Goal: Information Seeking & Learning: Learn about a topic

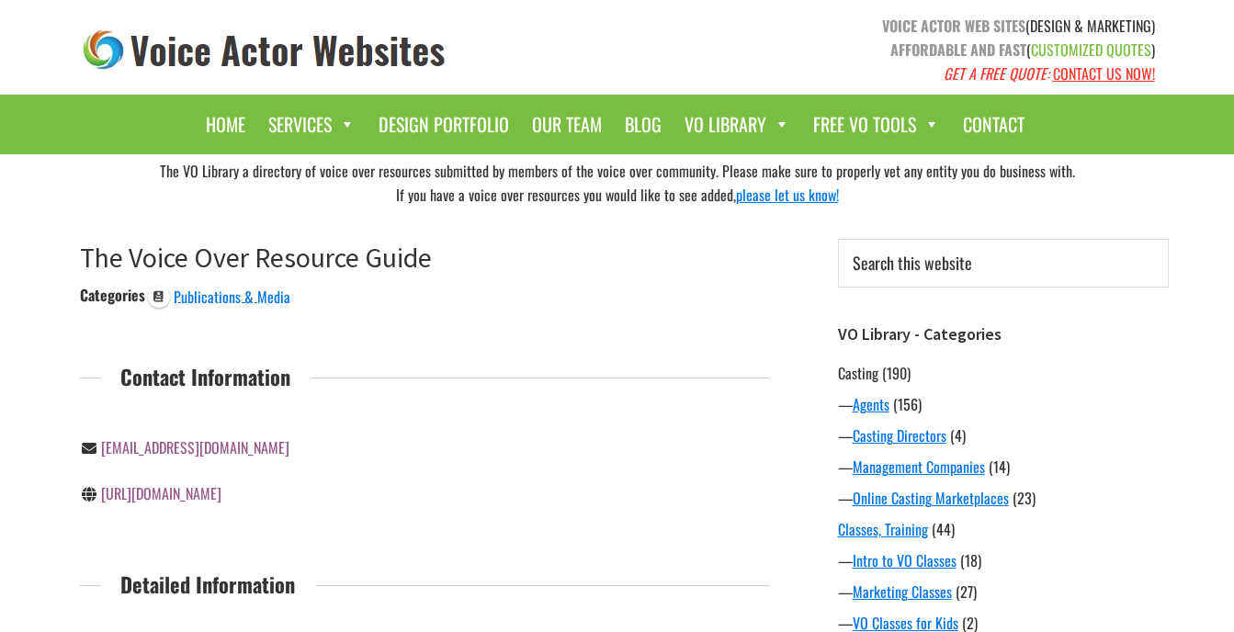
click at [847, 373] on link "Casting" at bounding box center [858, 373] width 40 height 22
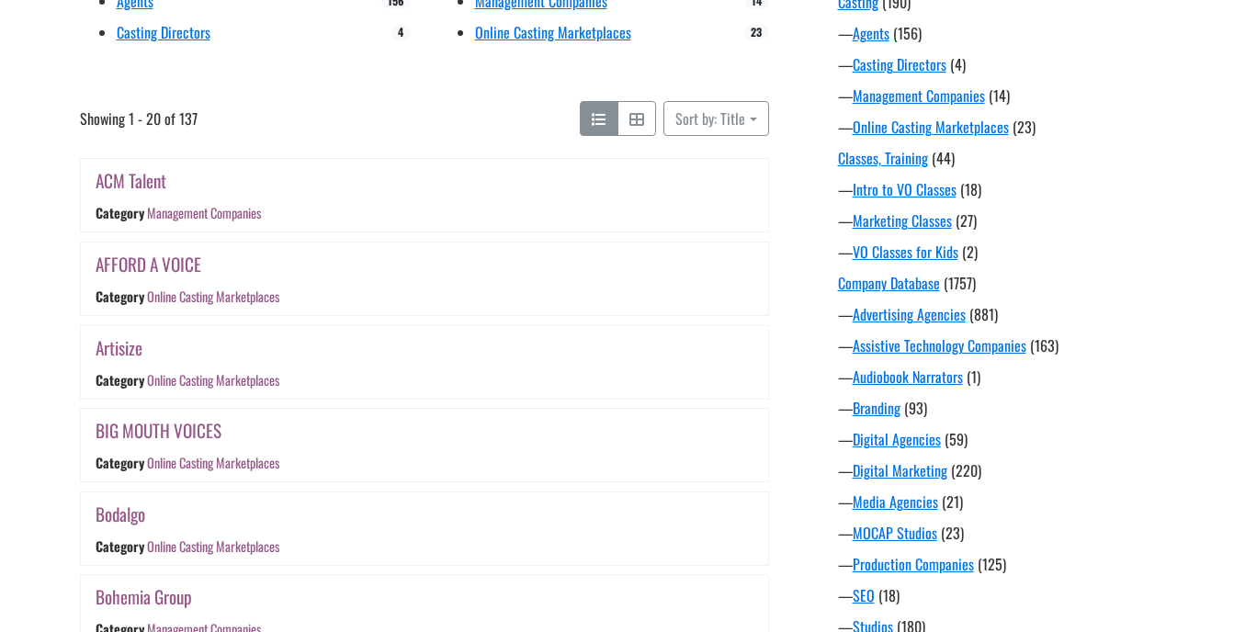
scroll to position [375, 0]
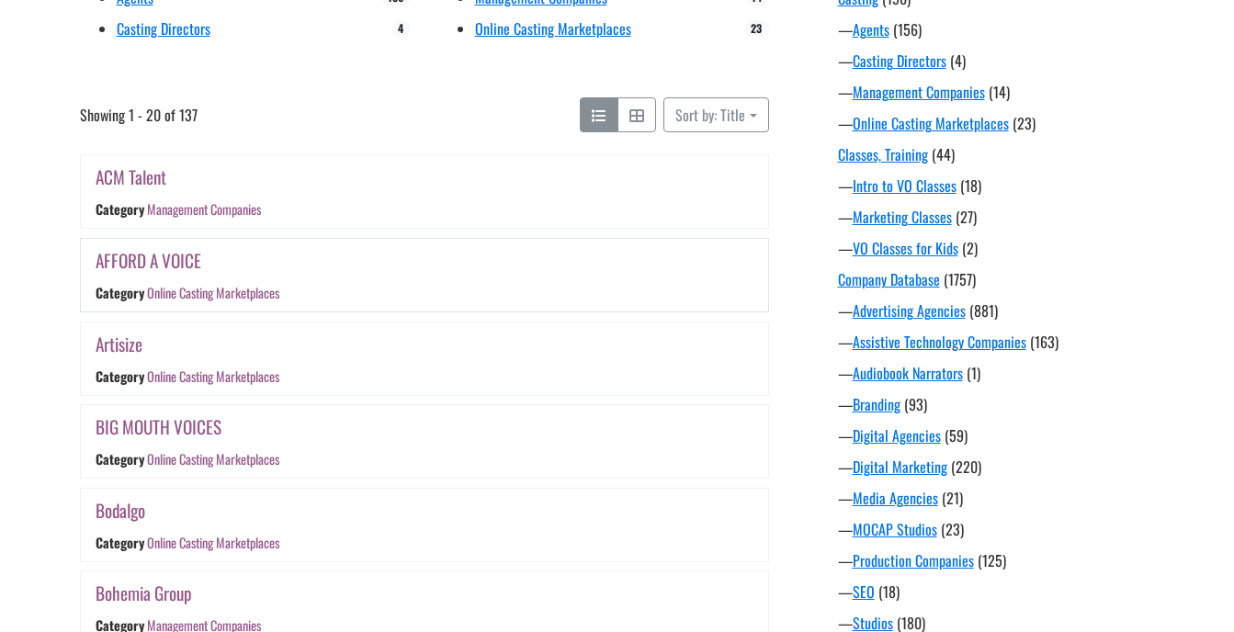
click at [174, 261] on link "AFFORD A VOICE" at bounding box center [149, 260] width 106 height 27
click at [119, 344] on link "Artisize" at bounding box center [119, 344] width 47 height 27
click at [186, 427] on link "BIG MOUTH VOICES" at bounding box center [159, 426] width 126 height 27
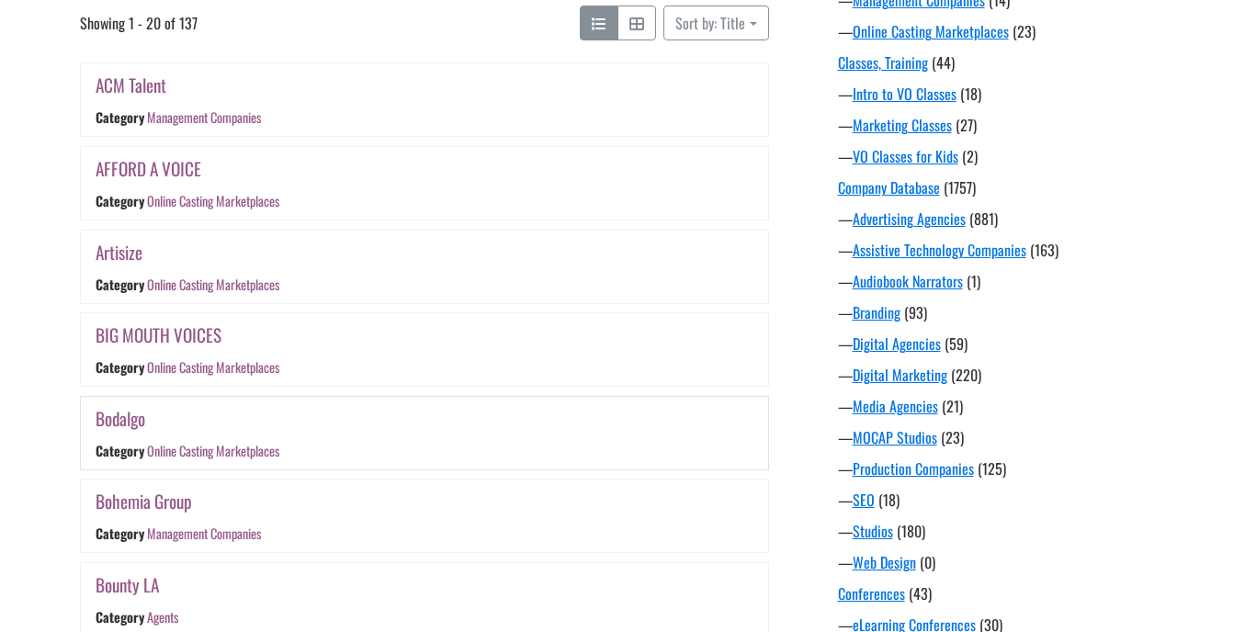
scroll to position [559, 0]
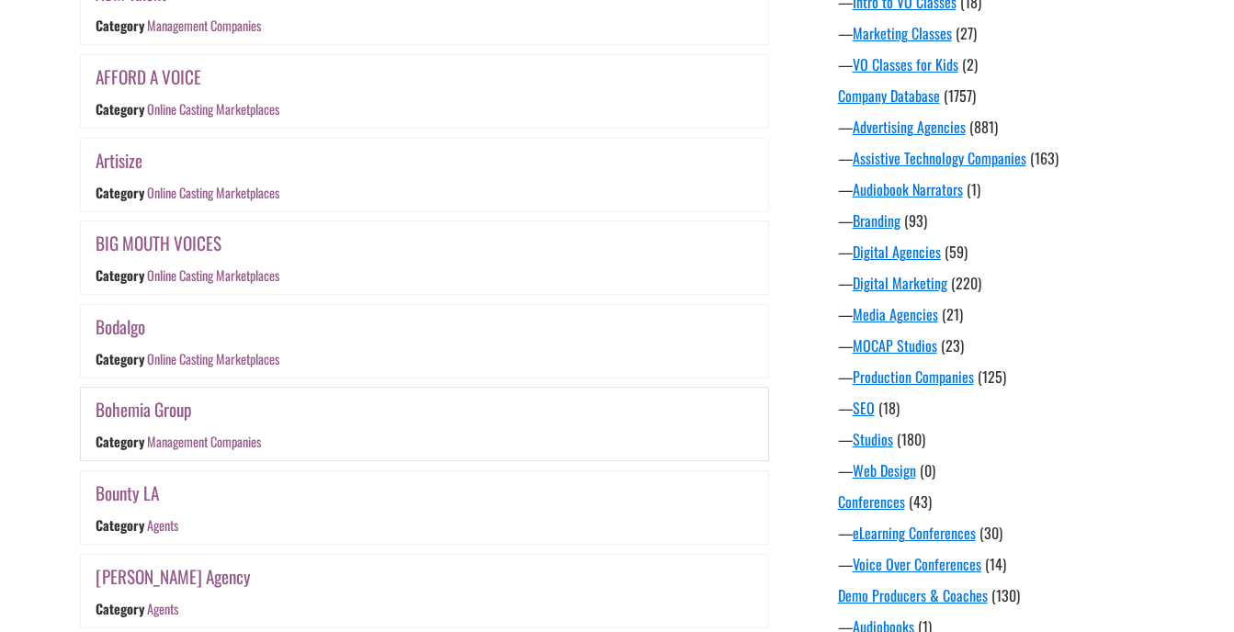
click at [166, 403] on link "Bohemia Group" at bounding box center [144, 409] width 96 height 27
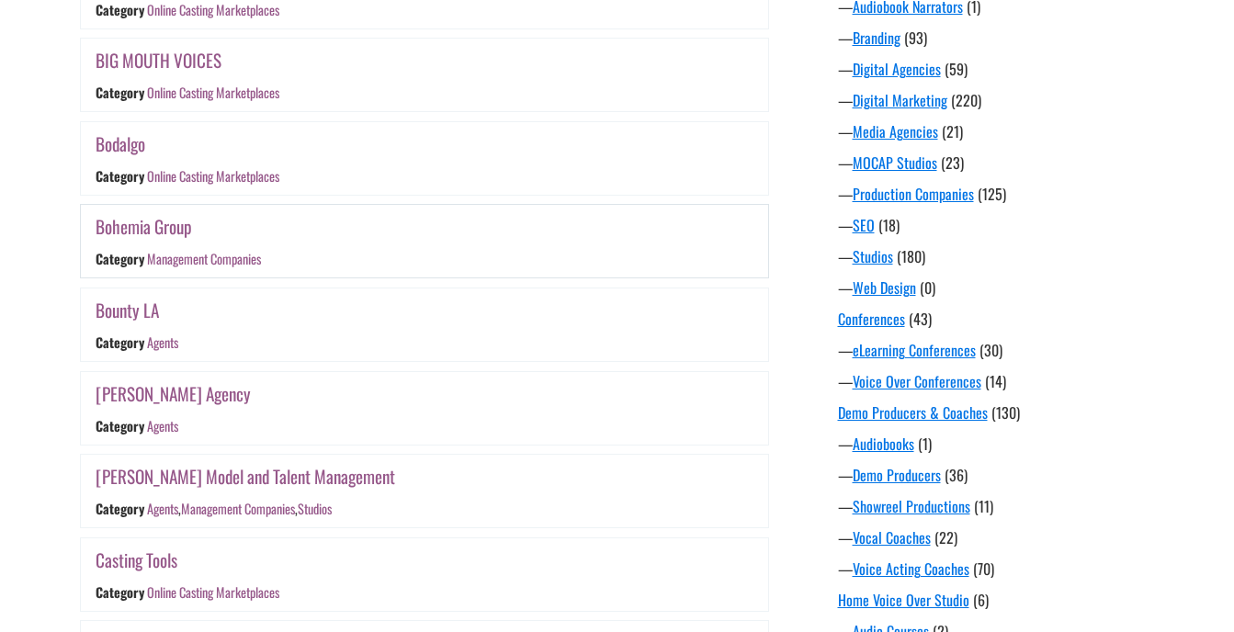
scroll to position [742, 0]
click at [130, 314] on link "Bounty LA" at bounding box center [127, 309] width 63 height 27
click at [133, 393] on link "Boysen Agency" at bounding box center [173, 392] width 155 height 27
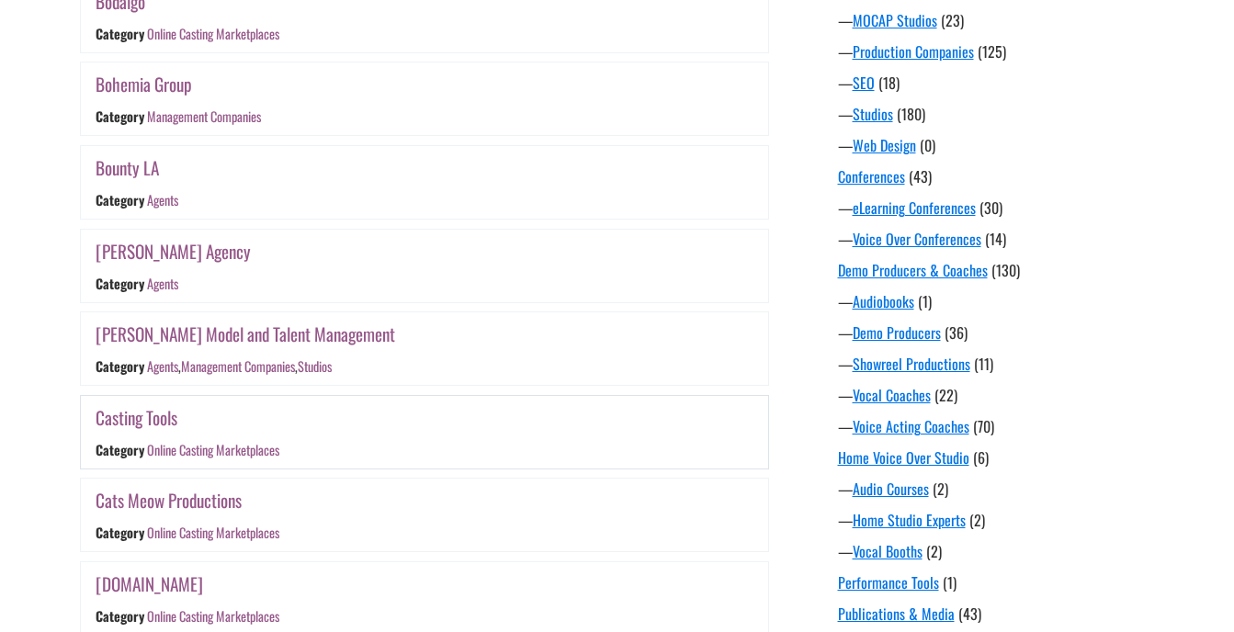
scroll to position [926, 0]
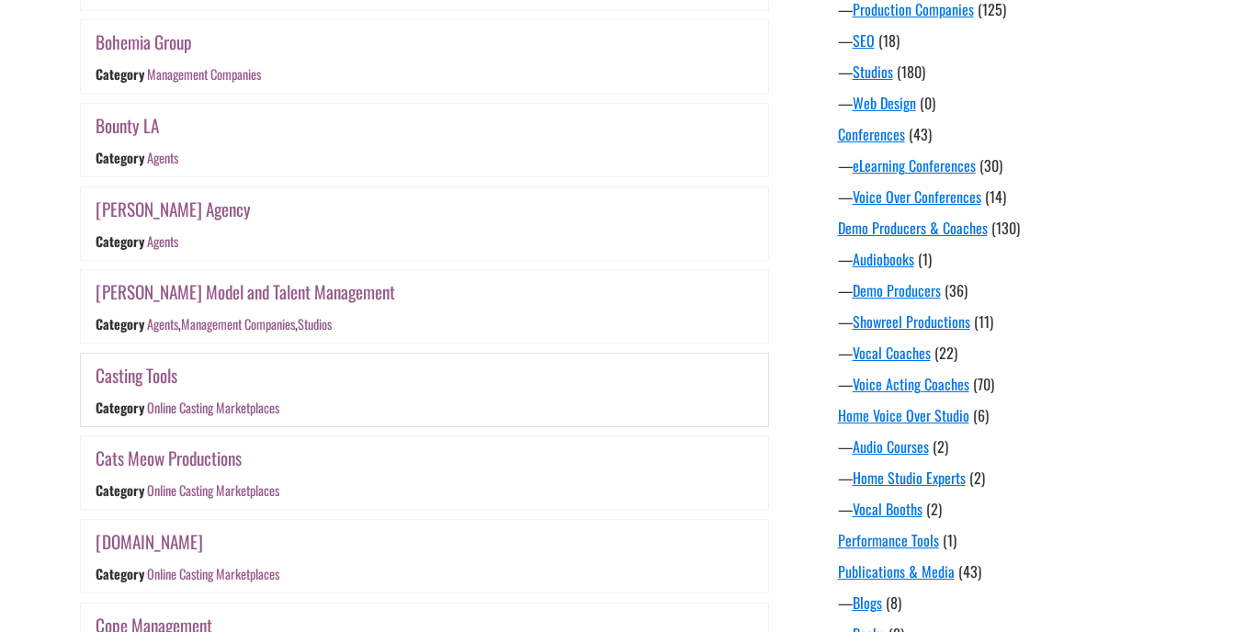
click at [151, 376] on link "Casting Tools" at bounding box center [137, 375] width 82 height 27
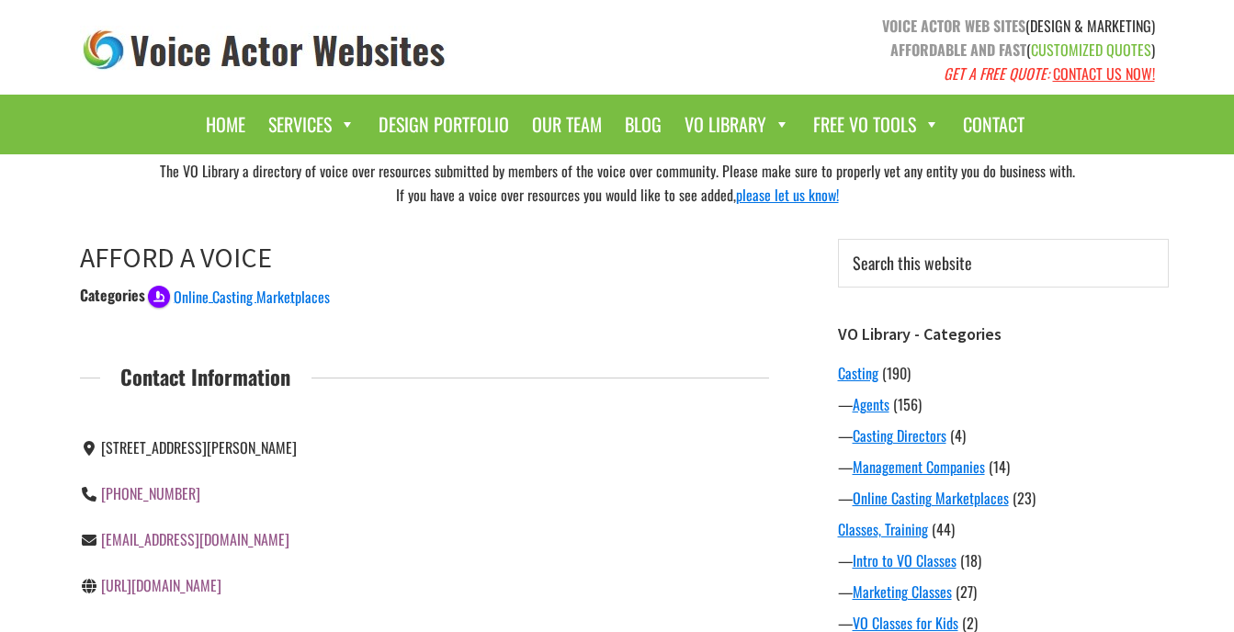
click at [166, 585] on link "[URL][DOMAIN_NAME]" at bounding box center [161, 585] width 120 height 22
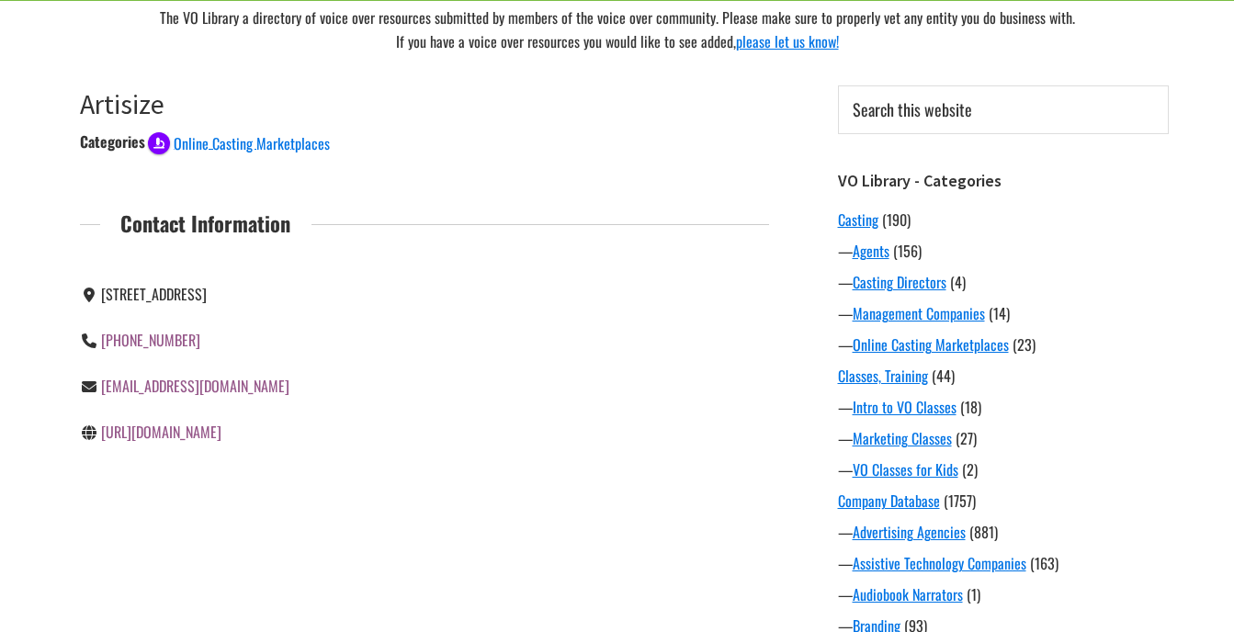
scroll to position [157, 0]
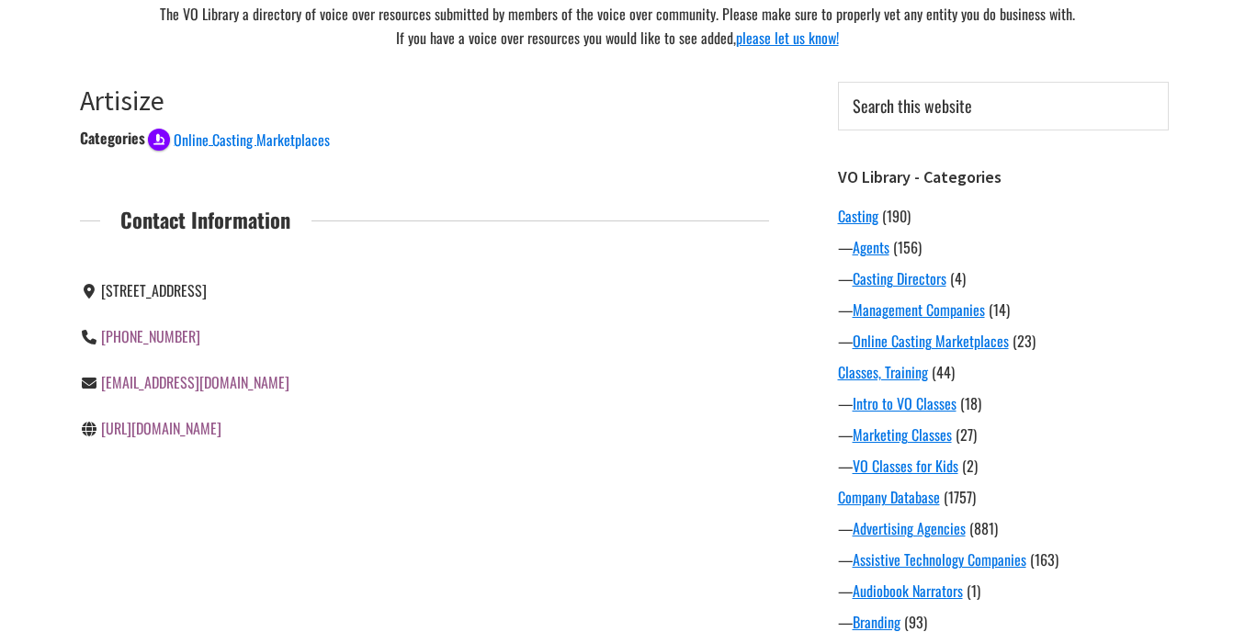
click at [182, 439] on link "https://www.artistize.com/" at bounding box center [161, 428] width 120 height 22
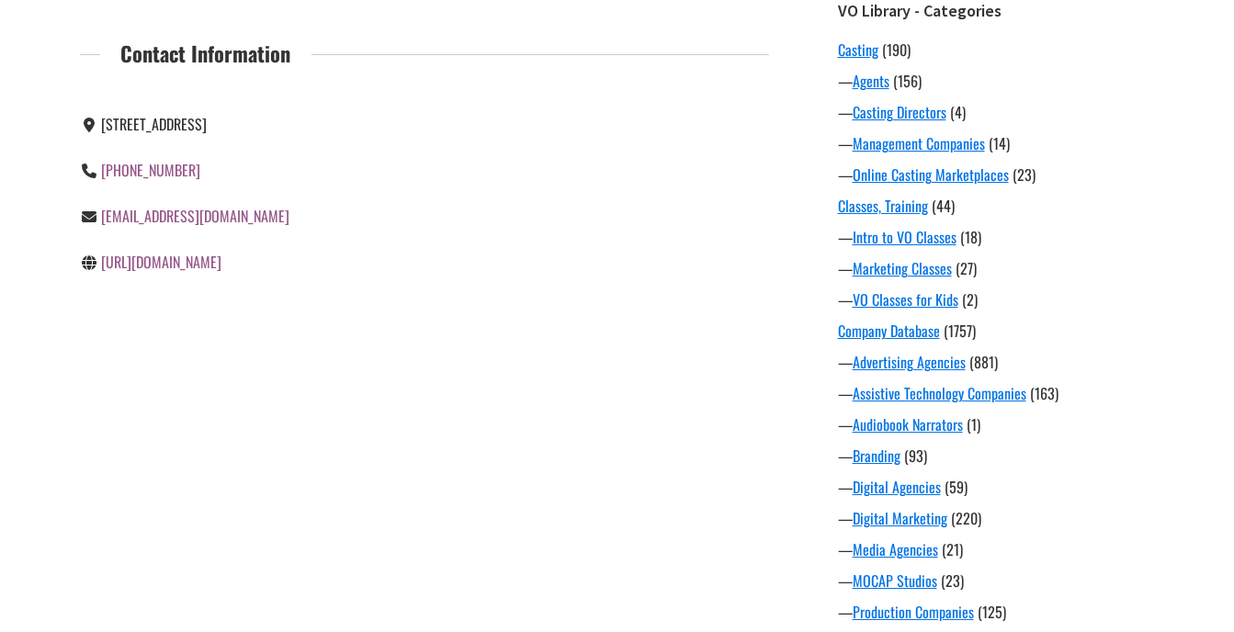
scroll to position [341, 0]
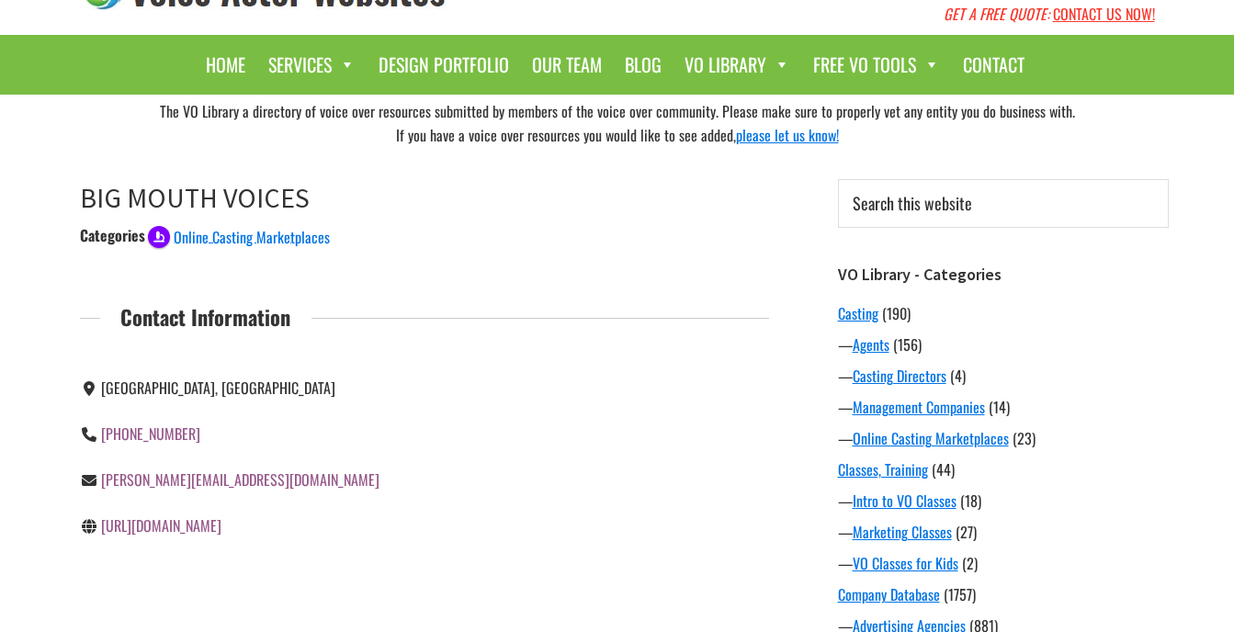
scroll to position [92, 0]
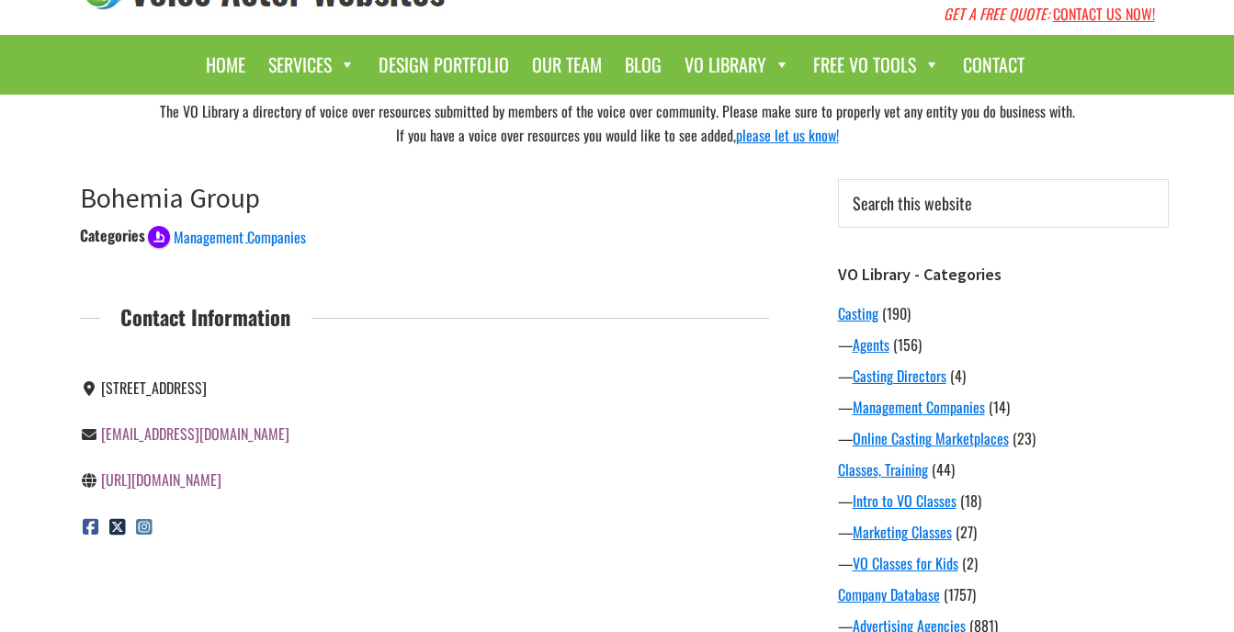
scroll to position [92, 0]
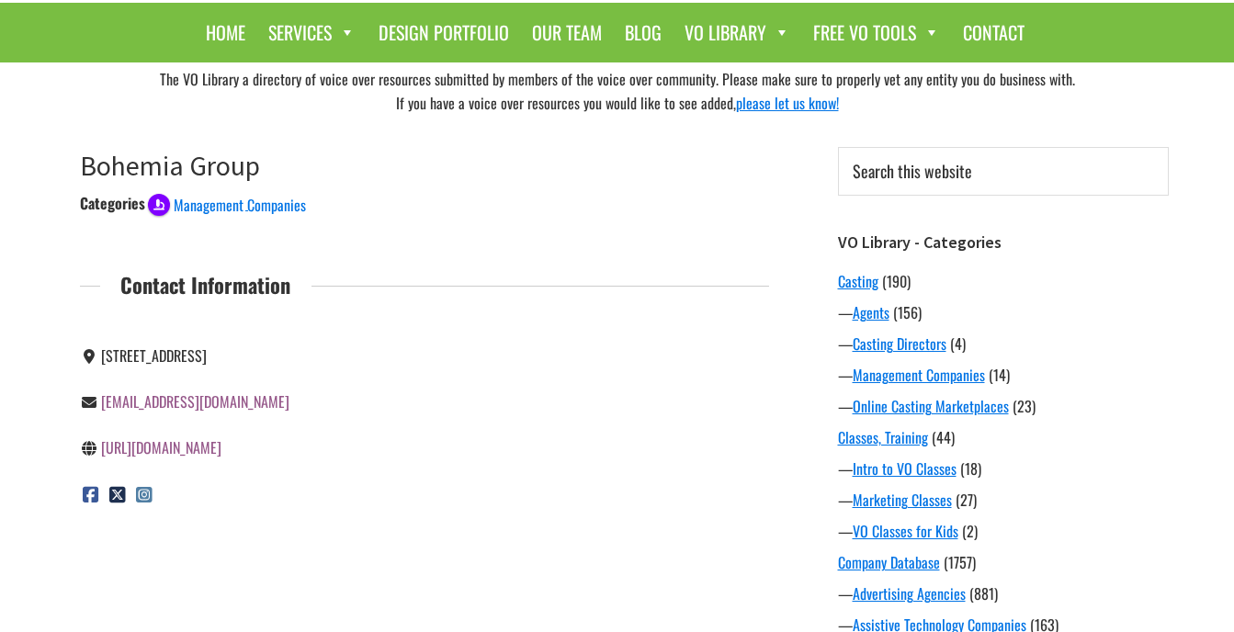
click at [220, 447] on link "https://www.bohemiaent.com/" at bounding box center [161, 447] width 120 height 22
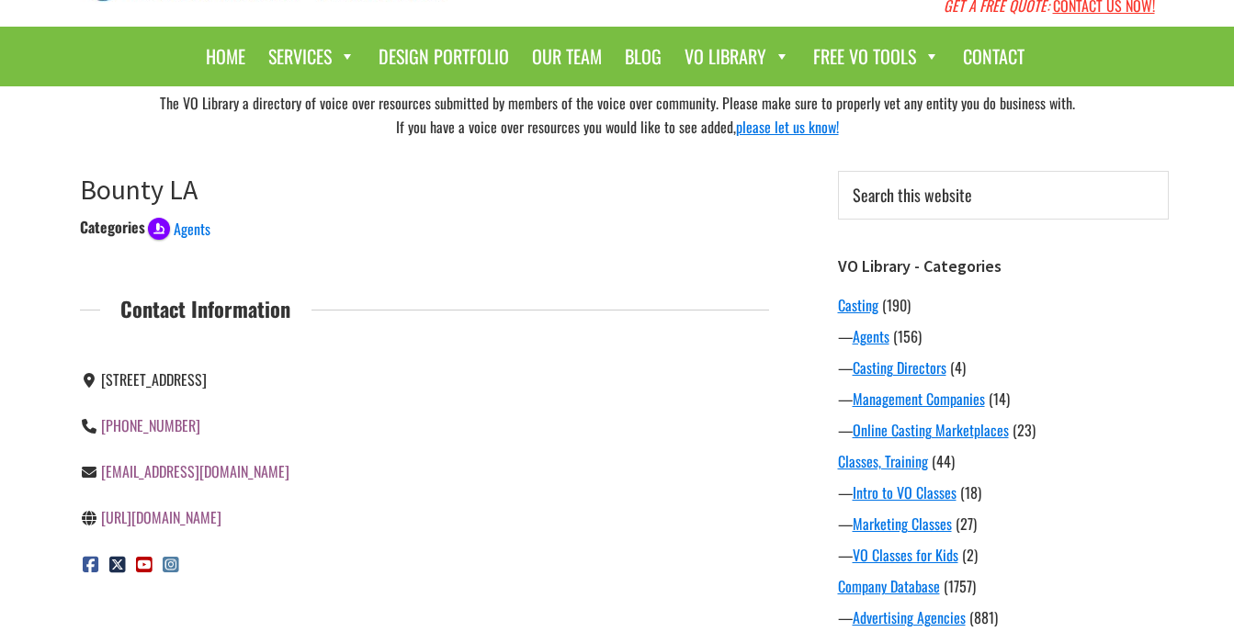
scroll to position [184, 0]
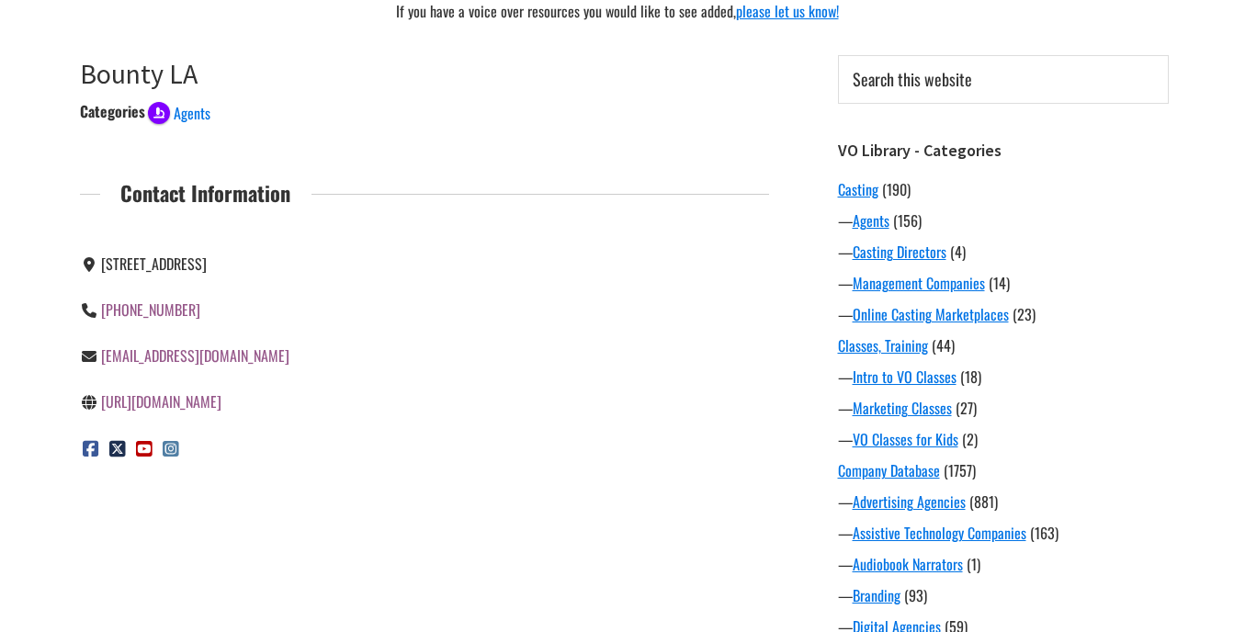
click at [221, 405] on link "[URL][DOMAIN_NAME]" at bounding box center [161, 402] width 120 height 22
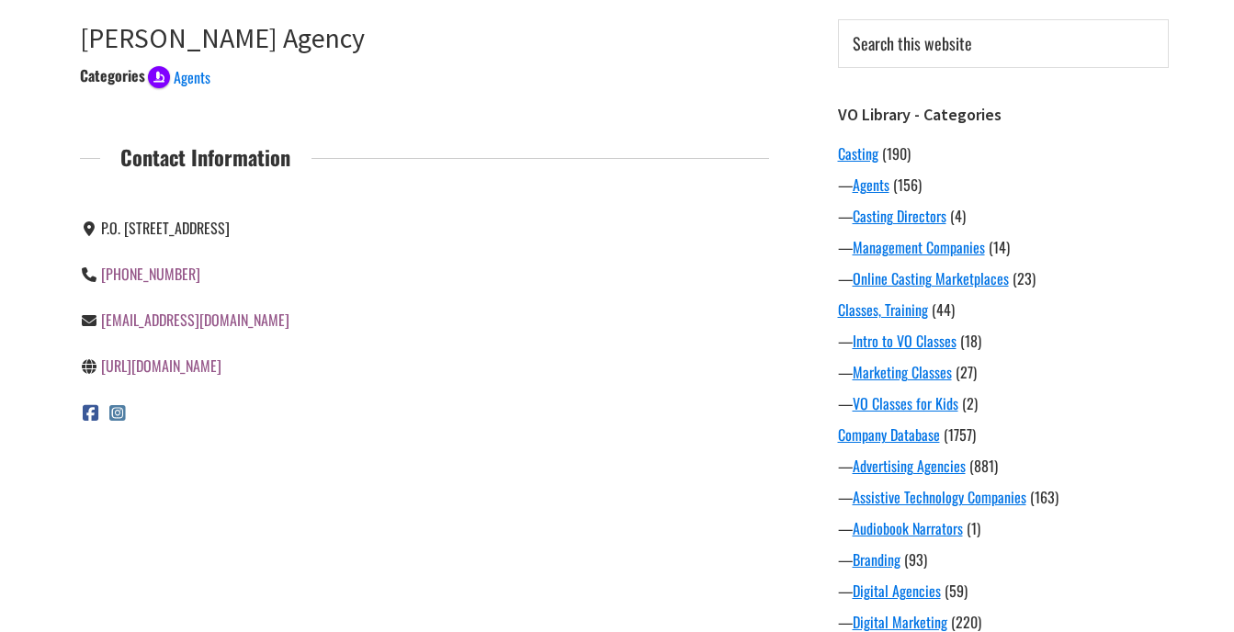
scroll to position [276, 0]
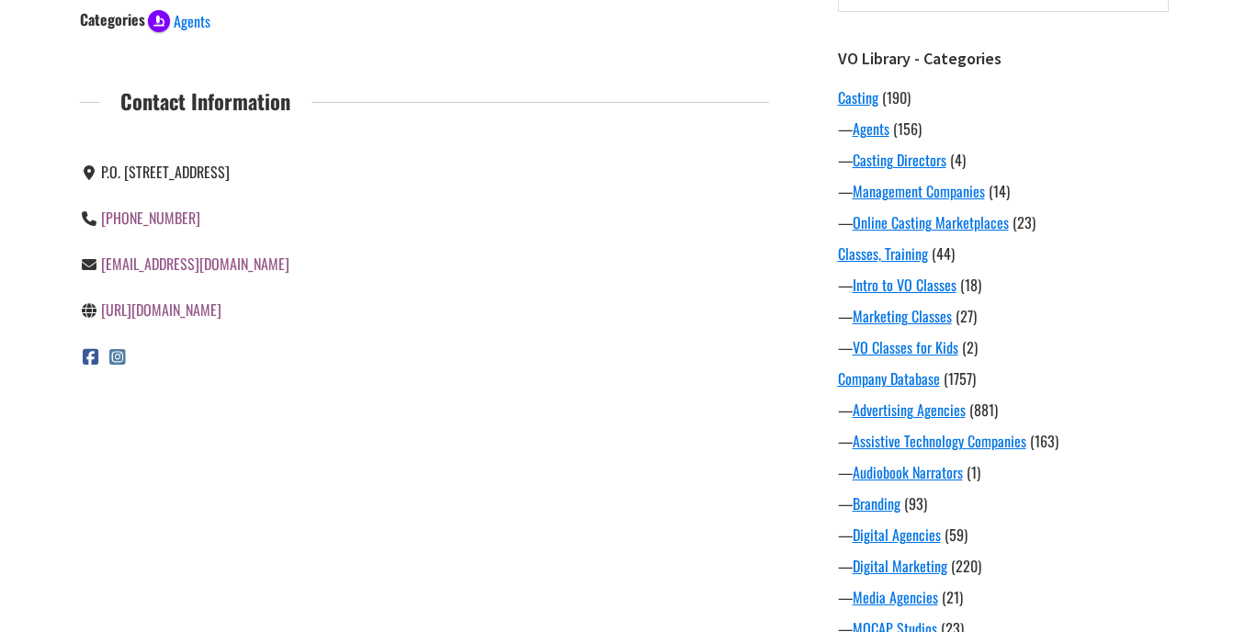
click at [207, 303] on link "[URL][DOMAIN_NAME]" at bounding box center [161, 310] width 120 height 22
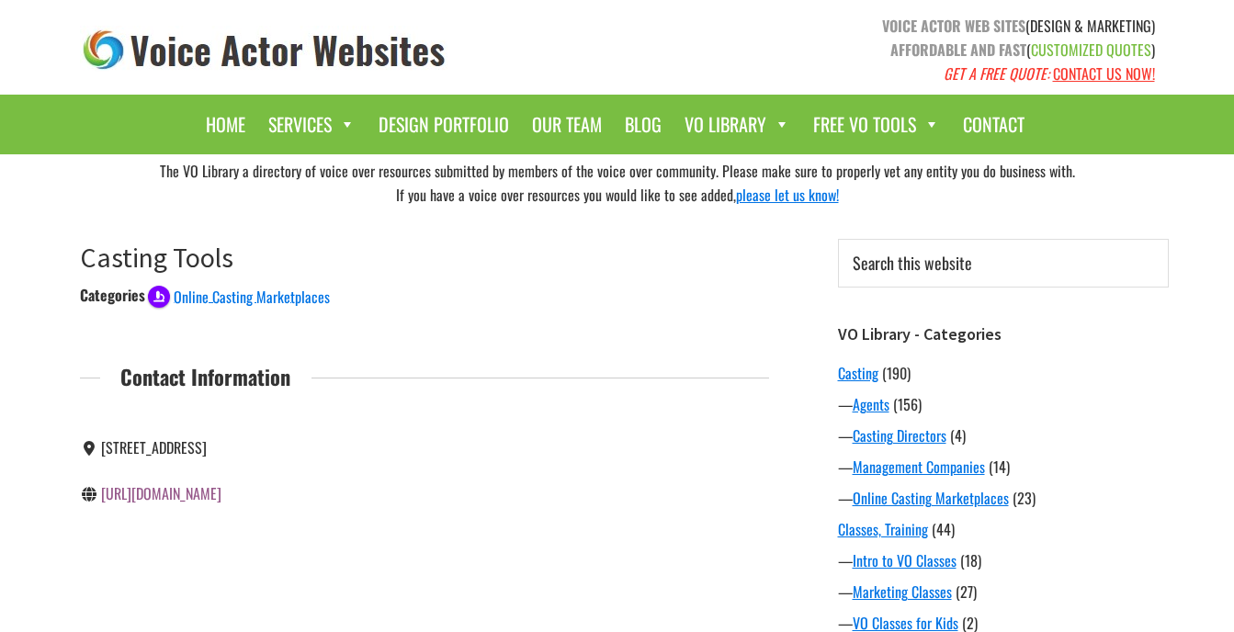
click at [175, 504] on link "[URL][DOMAIN_NAME]" at bounding box center [161, 493] width 120 height 22
